Goal: Information Seeking & Learning: Learn about a topic

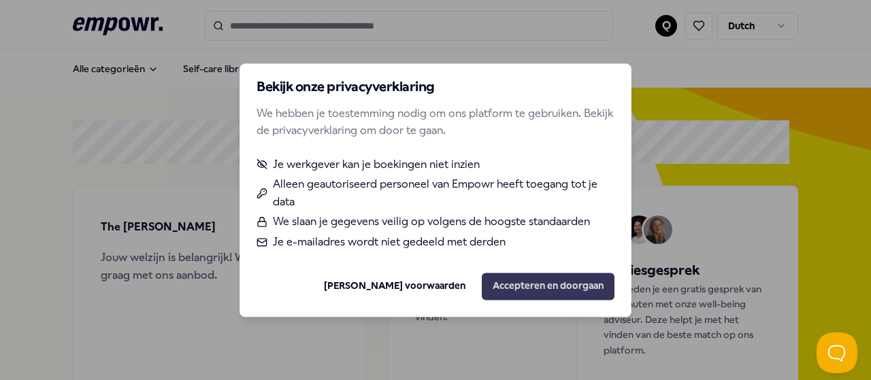
click at [520, 279] on button "Accepteren en doorgaan" at bounding box center [548, 286] width 133 height 27
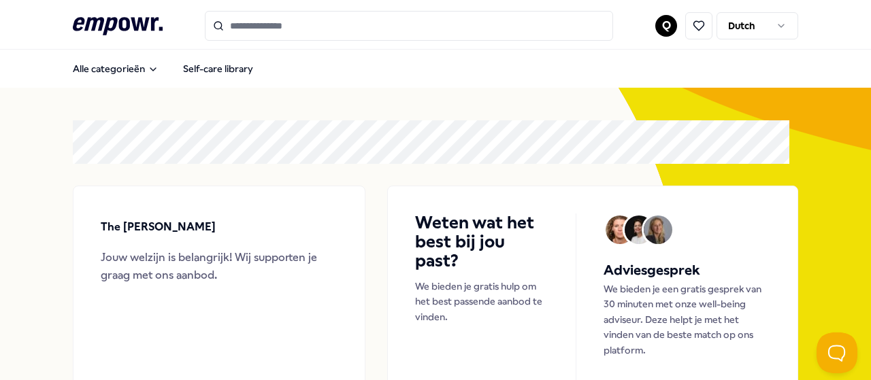
click at [657, 27] on html ".empowr-logo_svg__cls-1{fill:#03032f} Q Dutch Alle categorieën Self-care librar…" at bounding box center [435, 190] width 871 height 380
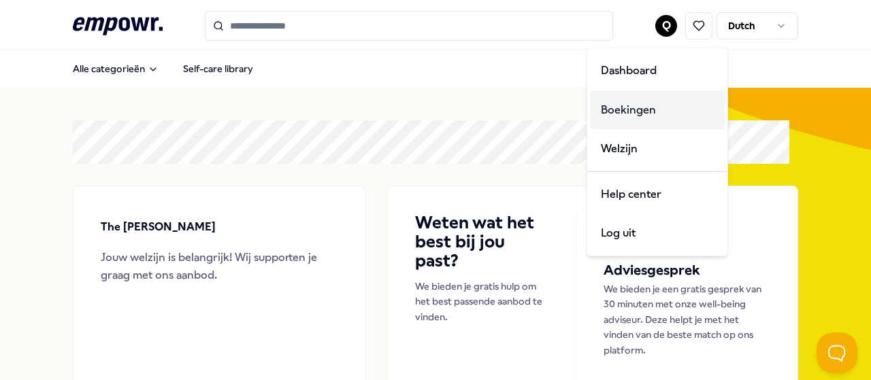
click at [639, 106] on div "Boekingen" at bounding box center [657, 109] width 135 height 39
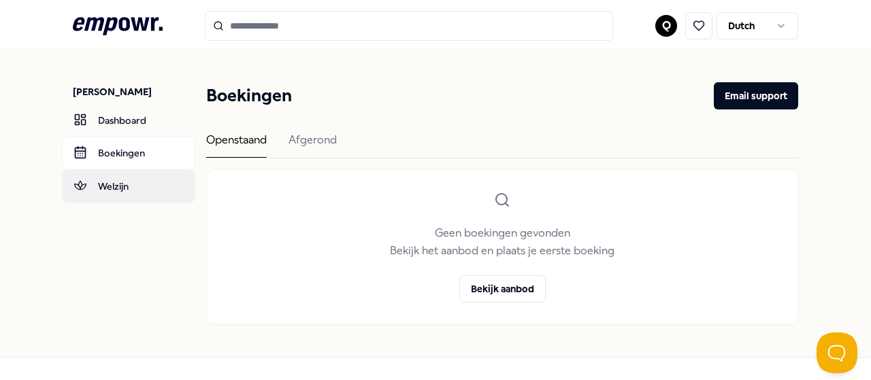
click at [122, 180] on link "Welzijn" at bounding box center [128, 186] width 133 height 33
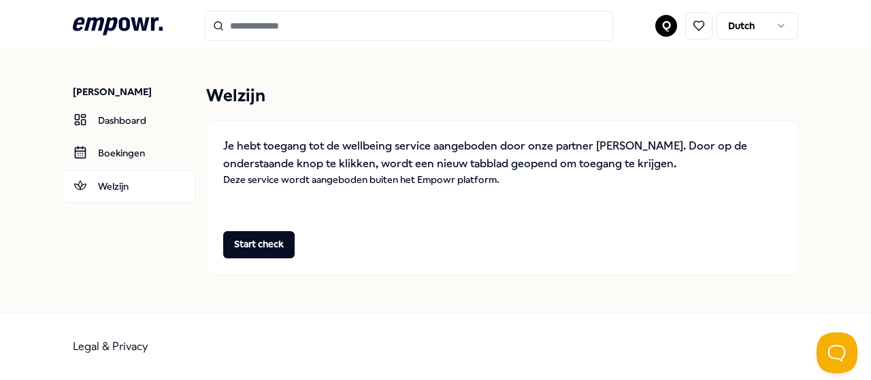
click at [661, 20] on html ".empowr-logo_svg__cls-1{fill:#03032f} Q Dutch [PERSON_NAME] Dashboard Boekingen…" at bounding box center [435, 190] width 871 height 380
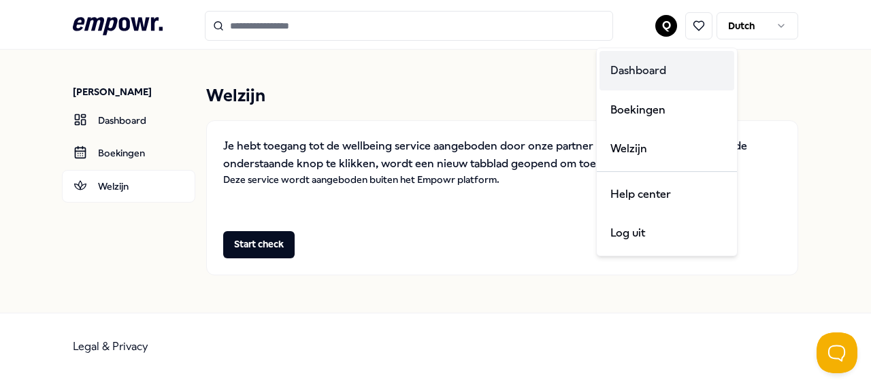
click at [643, 74] on div "Dashboard" at bounding box center [666, 70] width 135 height 39
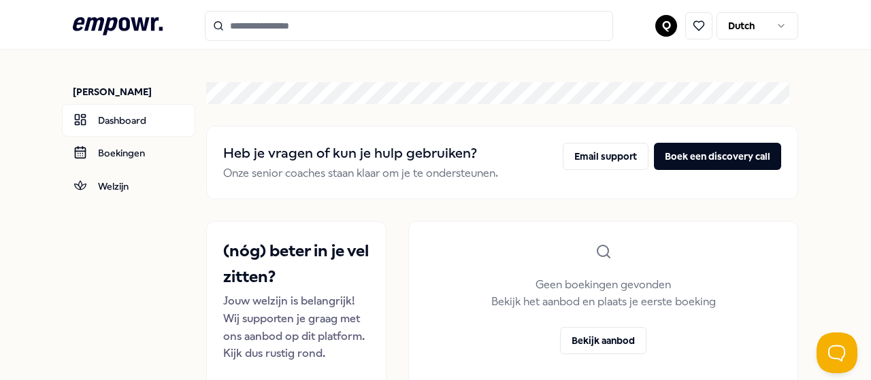
click at [103, 38] on div ".empowr-logo_svg__cls-1{fill:#03032f} Q Dutch" at bounding box center [436, 26] width 726 height 30
click at [105, 24] on icon at bounding box center [118, 26] width 90 height 18
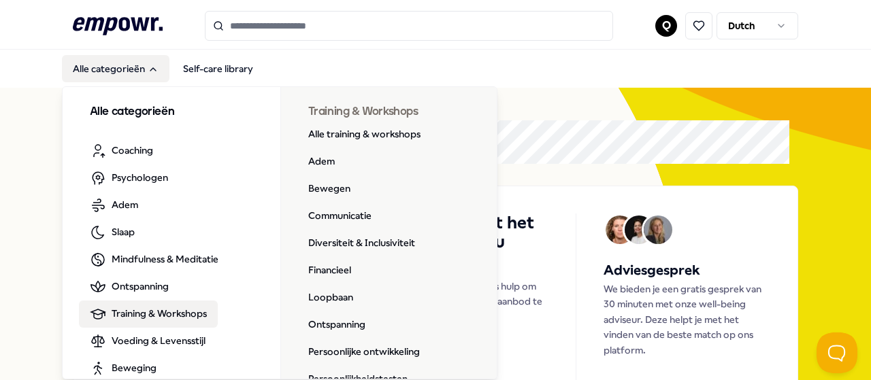
click at [186, 326] on link "Training & Workshops" at bounding box center [148, 314] width 139 height 27
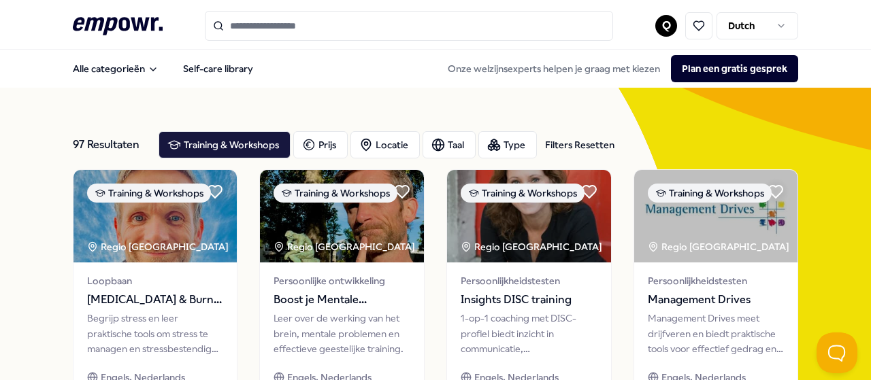
click at [303, 21] on input "Search for products, categories or subcategories" at bounding box center [409, 26] width 408 height 30
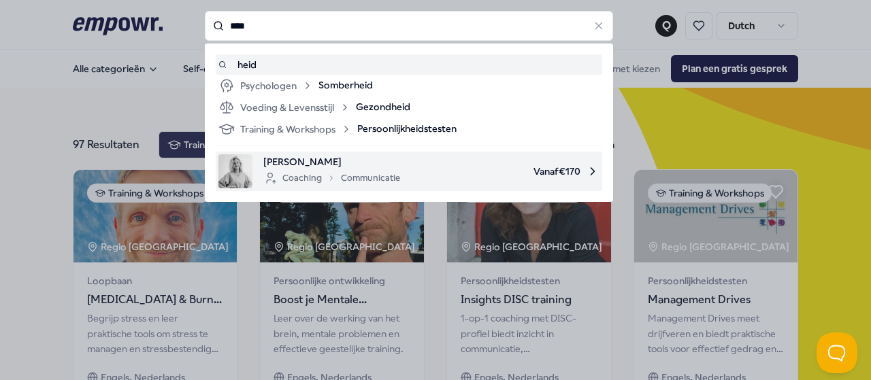
click at [241, 165] on img at bounding box center [235, 171] width 34 height 34
type input "****"
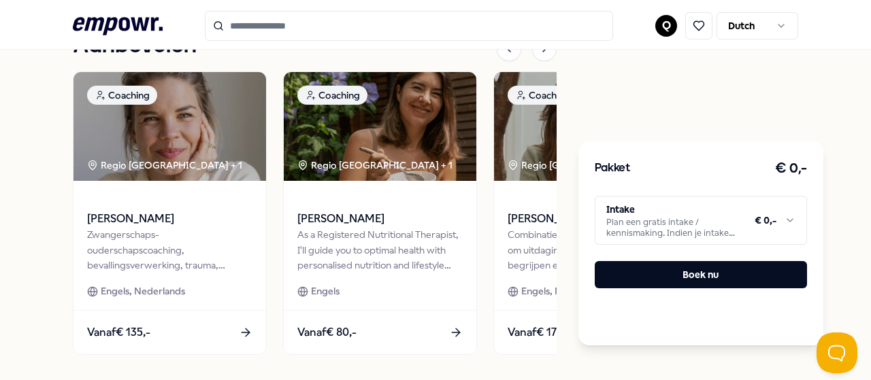
scroll to position [1757, 0]
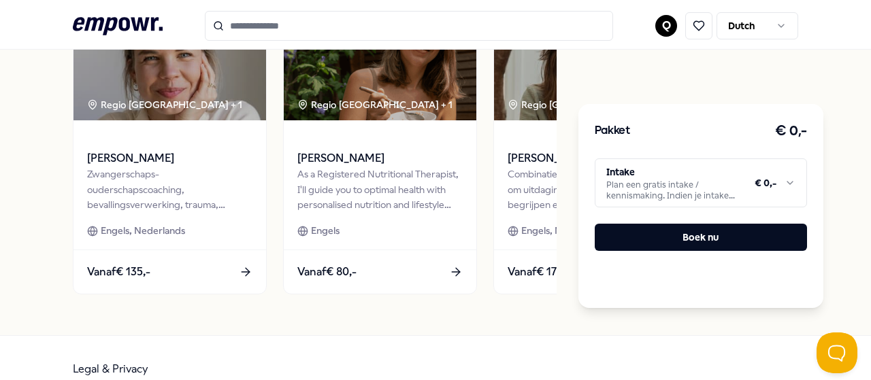
click at [373, 22] on input "Search for products, categories or subcategories" at bounding box center [409, 26] width 408 height 30
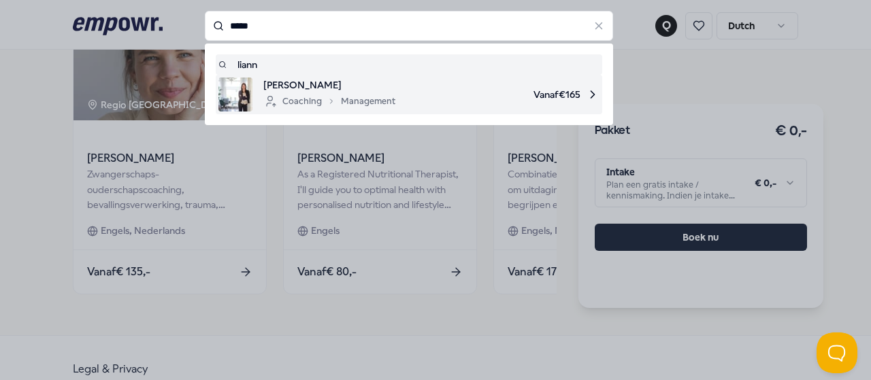
click at [444, 85] on span "Vanaf € 165" at bounding box center [502, 95] width 193 height 34
type input "*****"
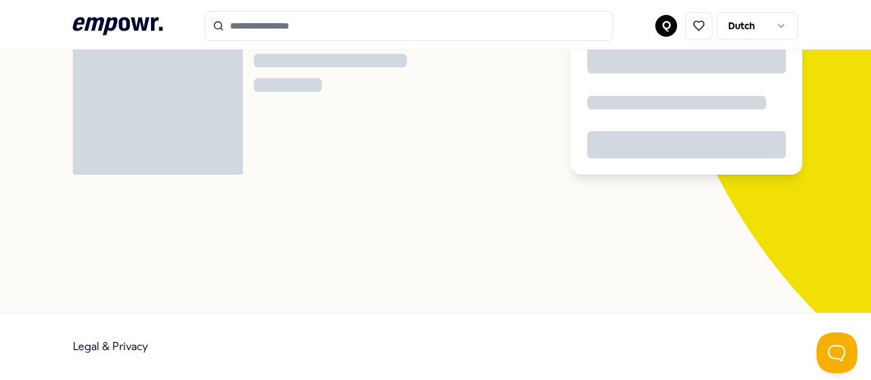
scroll to position [88, 0]
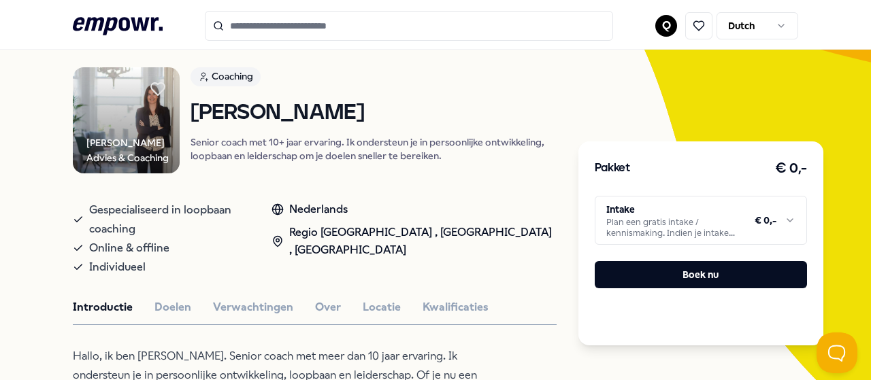
click at [278, 32] on input "Search for products, categories or subcategories" at bounding box center [409, 26] width 408 height 30
drag, startPoint x: 122, startPoint y: 20, endPoint x: 205, endPoint y: 3, distance: 83.9
click at [122, 20] on icon ".empowr-logo_svg__cls-1{fill:#03032f}" at bounding box center [118, 26] width 90 height 25
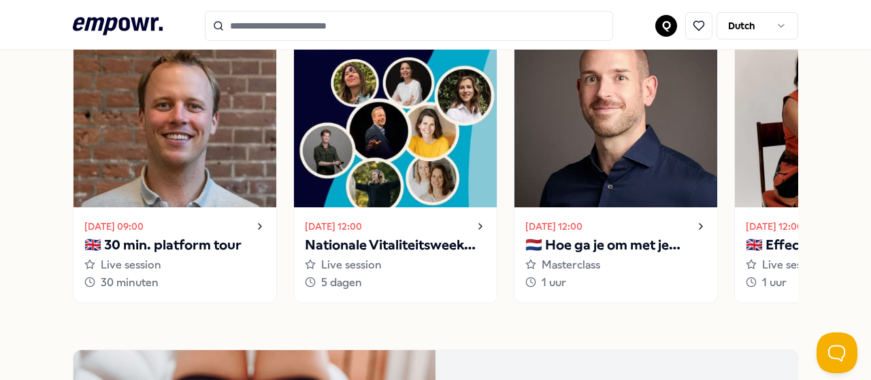
scroll to position [1358, 0]
